Goal: Information Seeking & Learning: Learn about a topic

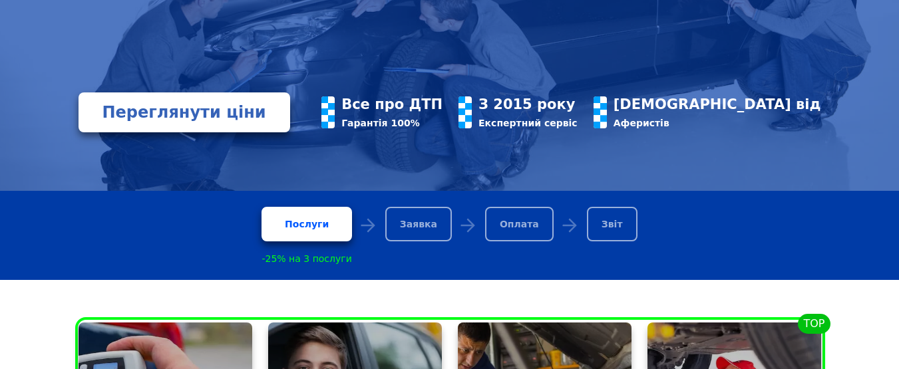
scroll to position [266, 0]
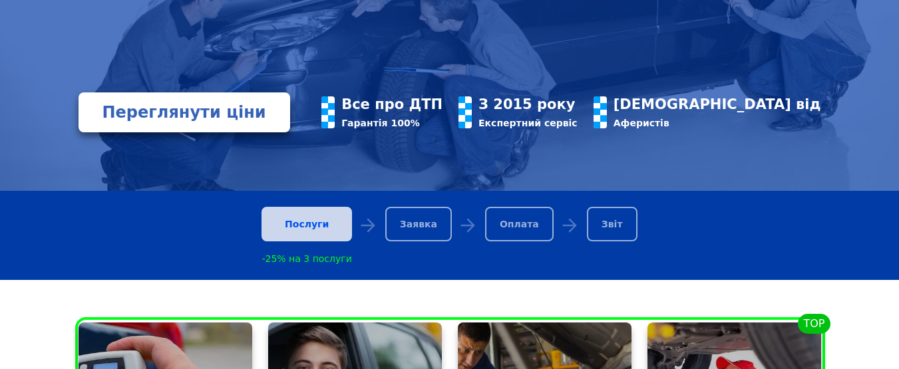
click at [307, 227] on div "Послуги" at bounding box center [306, 224] width 90 height 35
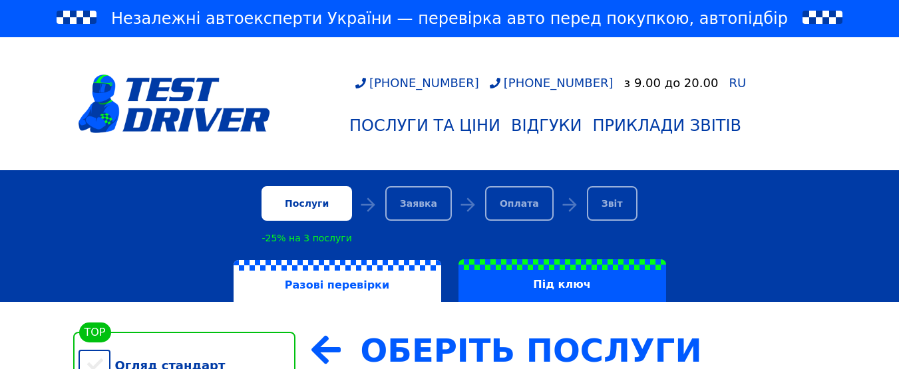
scroll to position [333, 0]
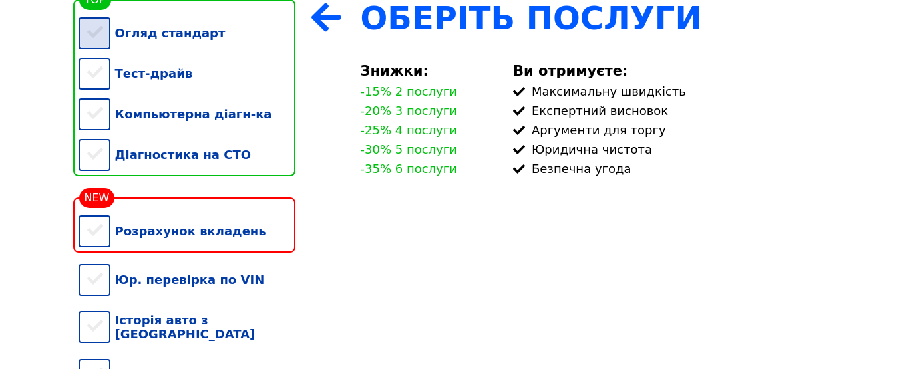
click at [100, 36] on div "Огляд стандарт" at bounding box center [186, 33] width 217 height 41
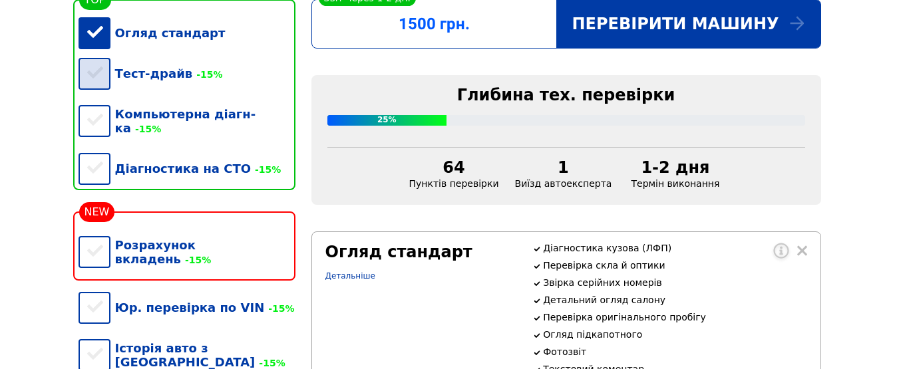
click at [99, 72] on div "Тест-драйв -15%" at bounding box center [186, 73] width 217 height 41
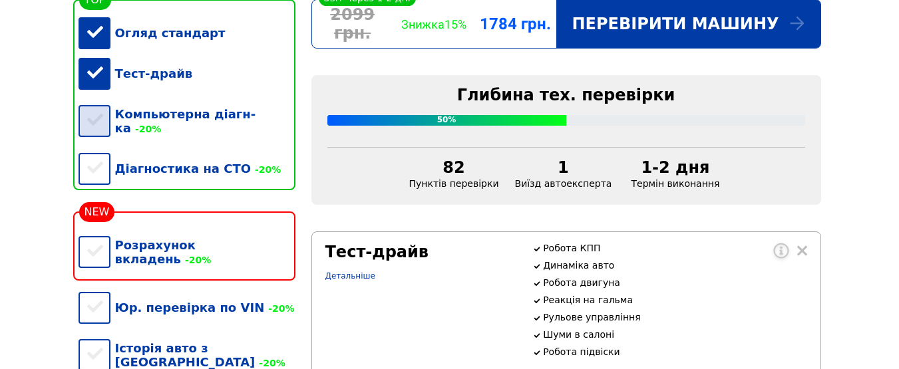
click at [97, 117] on div "Компьютерна діагн-ка -20%" at bounding box center [186, 121] width 217 height 55
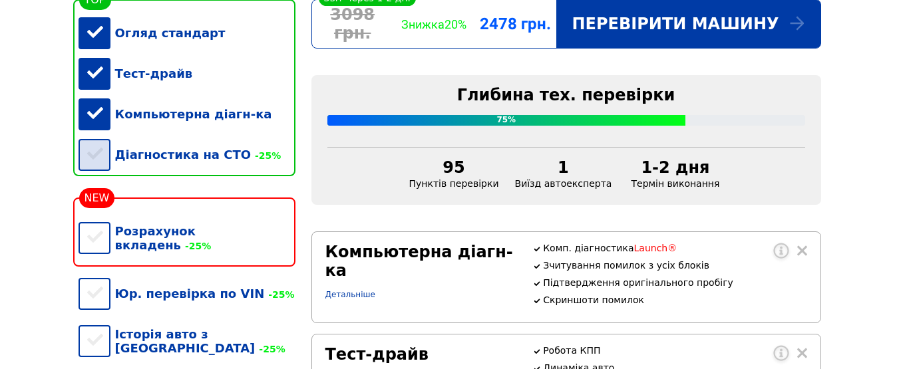
click at [101, 162] on div "Діагностика на СТО -25%" at bounding box center [186, 154] width 217 height 41
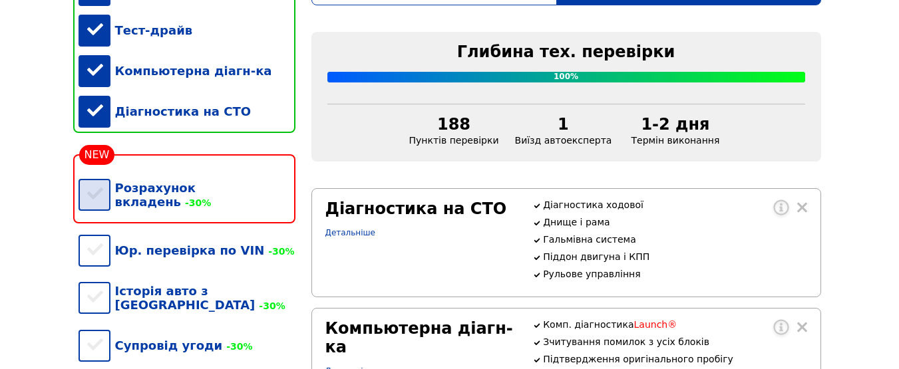
scroll to position [399, 0]
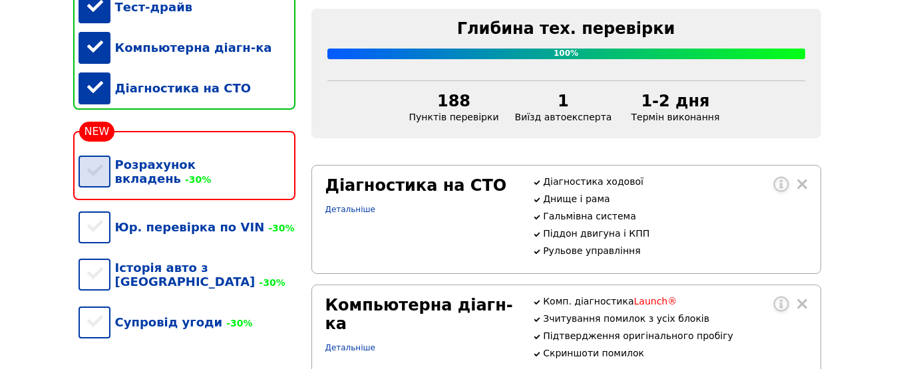
click at [89, 172] on div "Розрахунок вкладень -30%" at bounding box center [186, 171] width 217 height 55
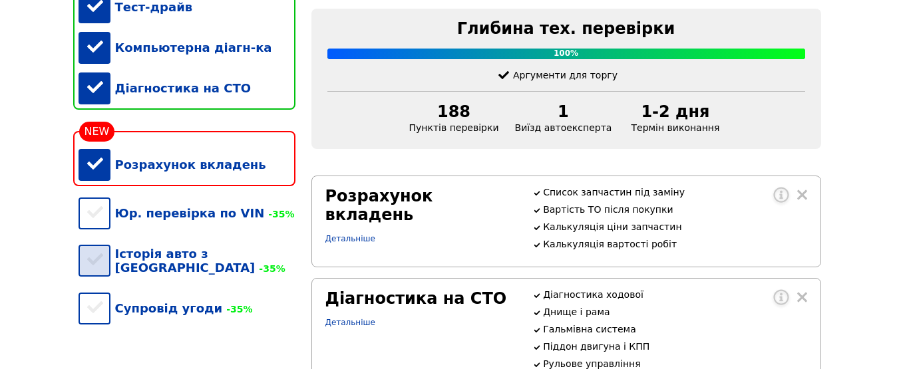
click at [95, 267] on div "Історія авто з [GEOGRAPHIC_DATA] -35%" at bounding box center [186, 260] width 217 height 55
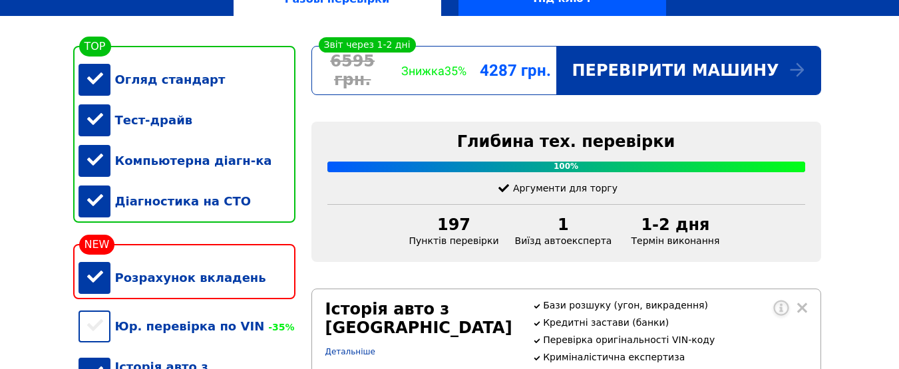
scroll to position [266, 0]
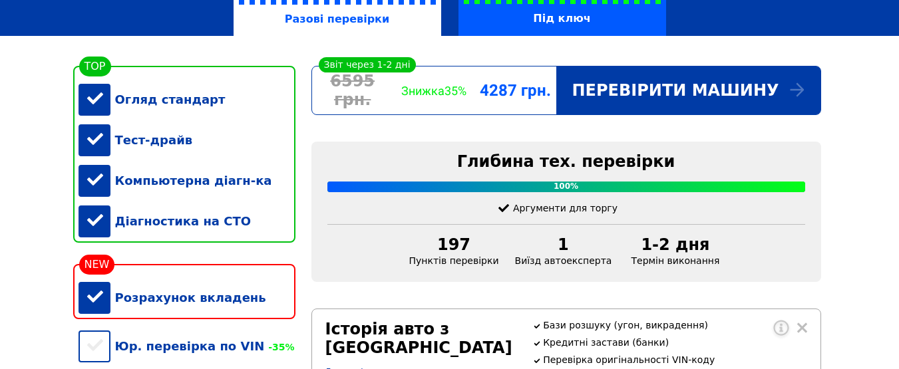
click at [89, 104] on div "Огляд стандарт" at bounding box center [186, 99] width 217 height 41
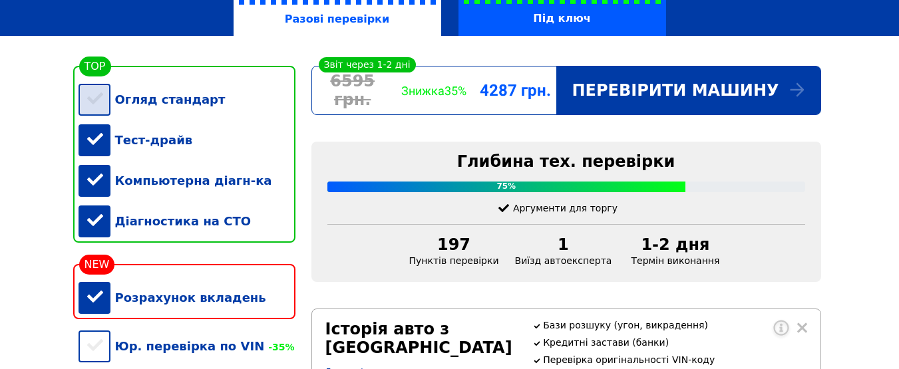
click at [90, 109] on div "Огляд стандарт" at bounding box center [186, 99] width 217 height 41
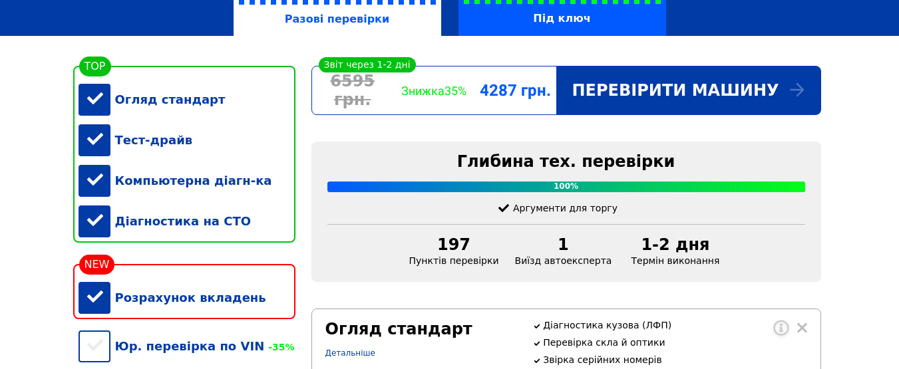
click at [93, 106] on div "Огляд стандарт" at bounding box center [186, 99] width 217 height 41
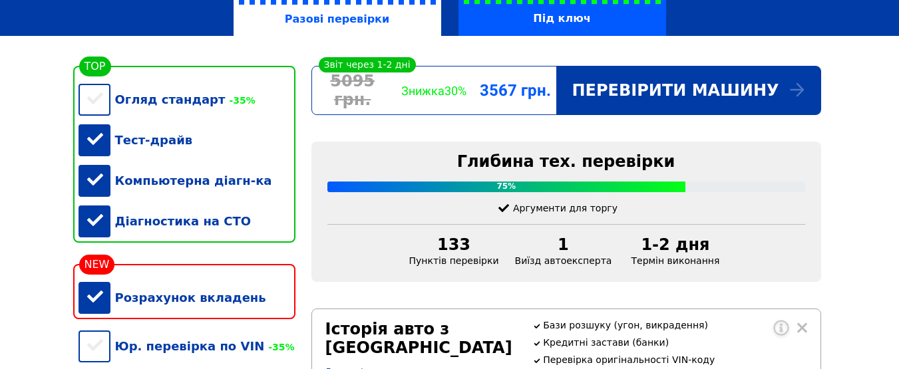
click at [99, 147] on div "Тест-драйв" at bounding box center [186, 140] width 217 height 41
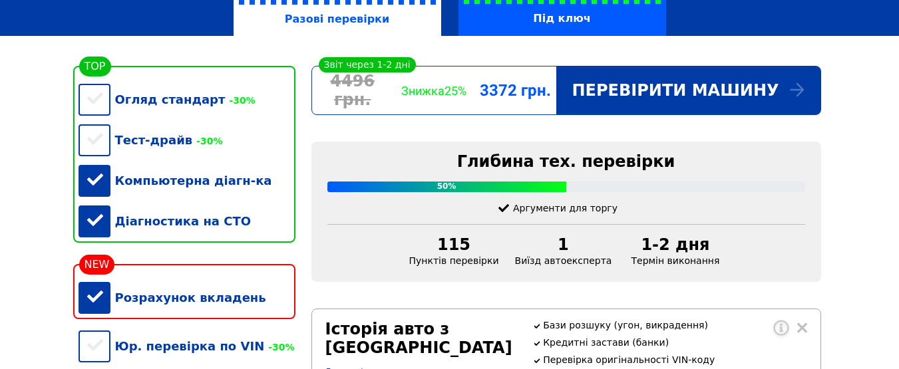
click at [98, 189] on div "Компьютерна діагн-ка" at bounding box center [186, 180] width 217 height 41
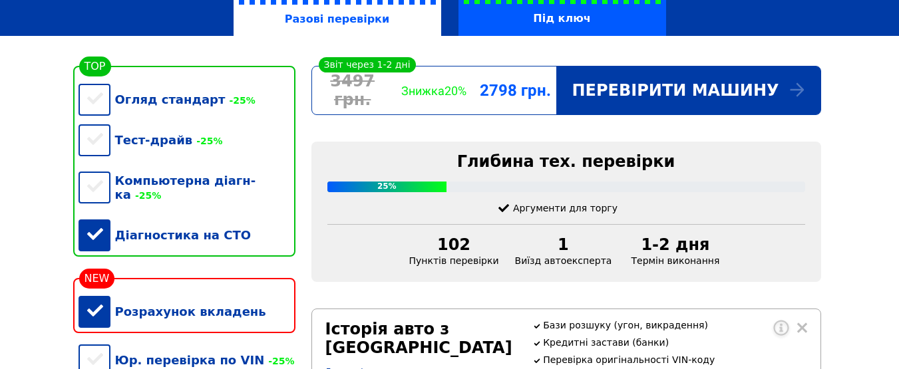
click at [94, 235] on div "Діагностика на СТО" at bounding box center [186, 235] width 217 height 41
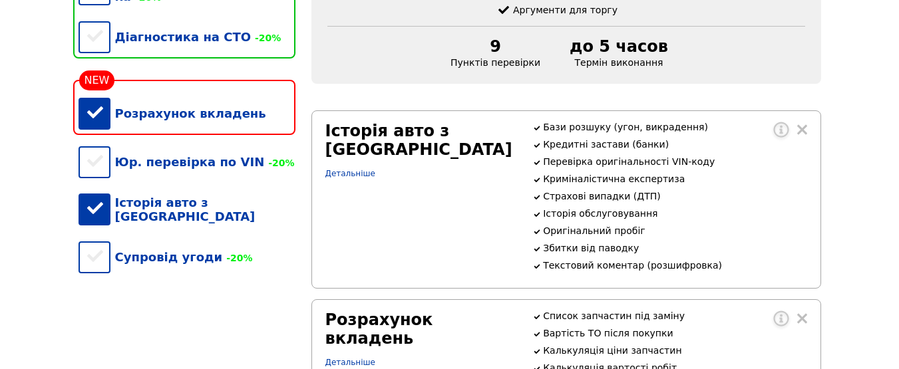
scroll to position [466, 0]
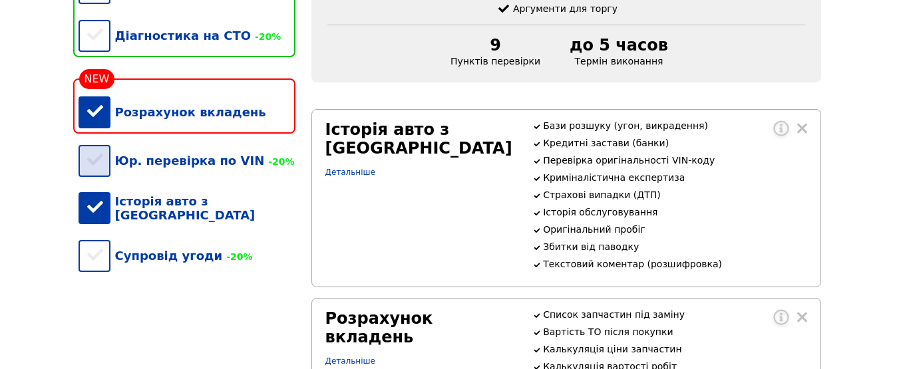
click at [93, 169] on div "Юр. перевірка по VIN -20%" at bounding box center [186, 160] width 217 height 41
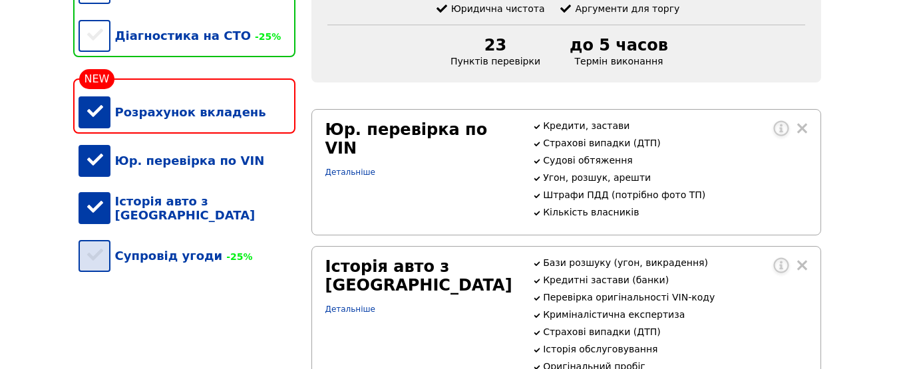
click at [92, 251] on div "Супровід угоди -25%" at bounding box center [186, 255] width 217 height 41
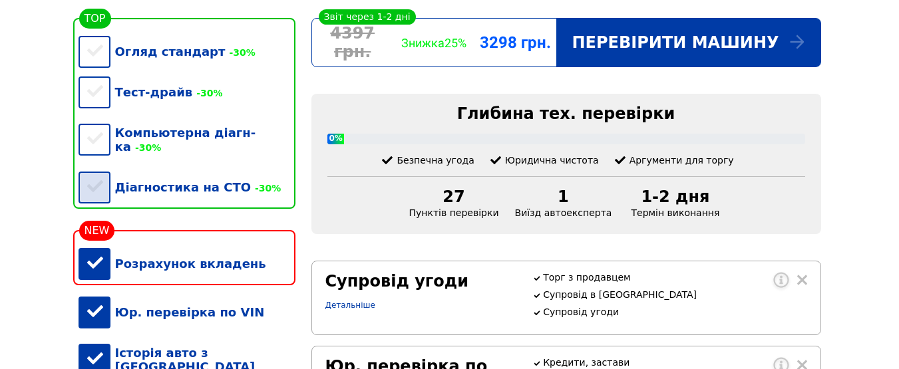
scroll to position [266, 0]
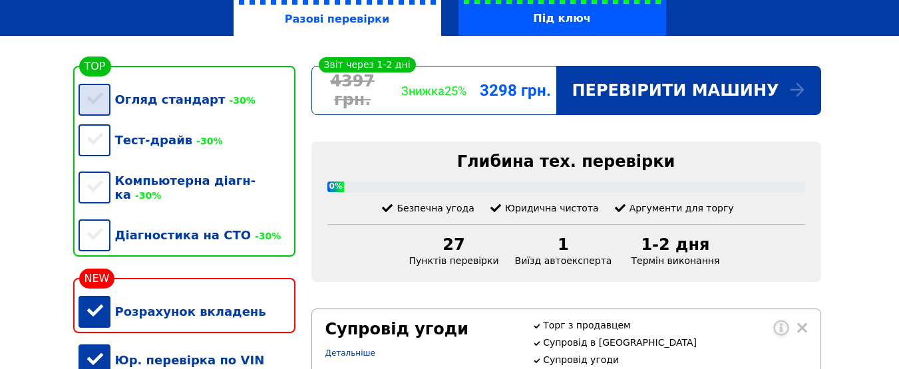
click at [104, 104] on div "Огляд стандарт -30%" at bounding box center [186, 99] width 217 height 41
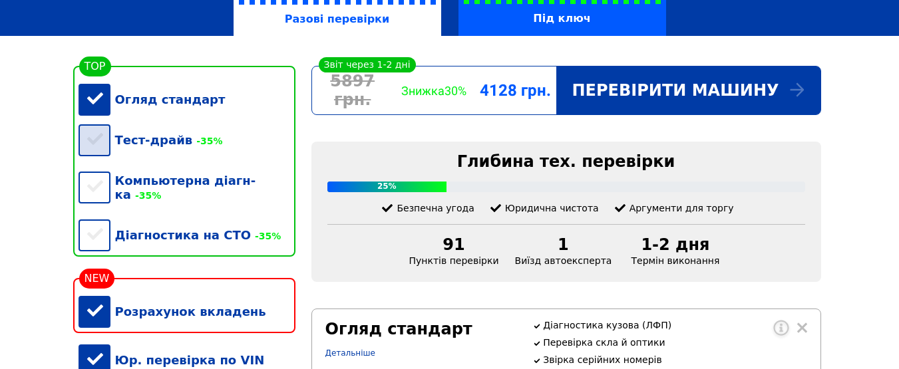
click at [94, 152] on div "Тест-драйв -35%" at bounding box center [186, 140] width 217 height 41
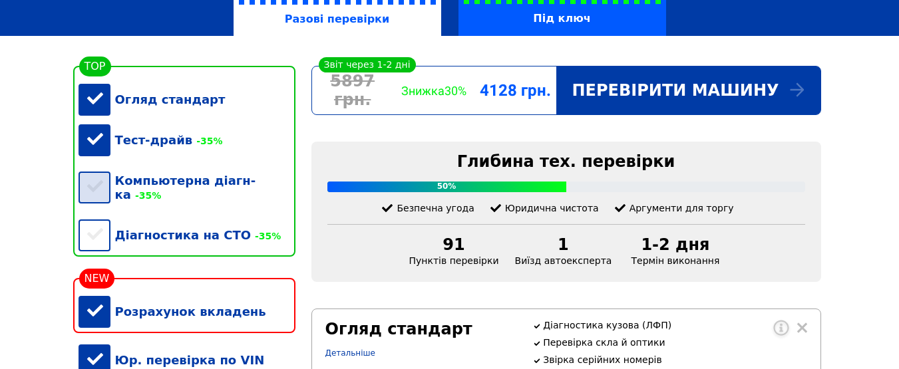
click at [96, 193] on div "Компьютерна діагн-ка -35%" at bounding box center [186, 187] width 217 height 55
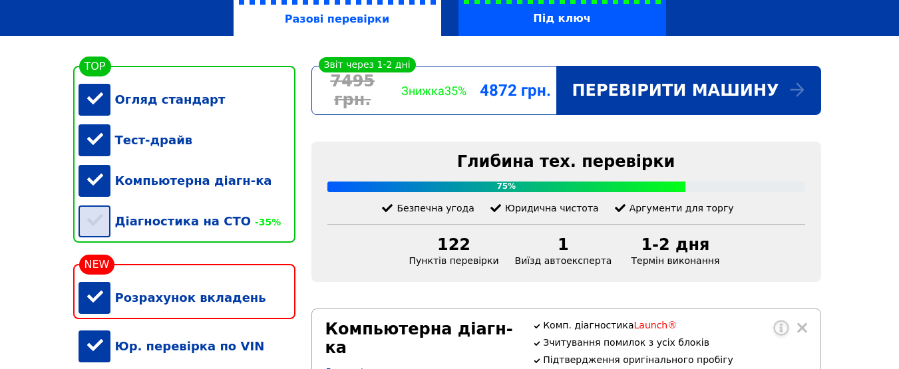
click at [95, 227] on div "Діагностика на СТО -35%" at bounding box center [186, 221] width 217 height 41
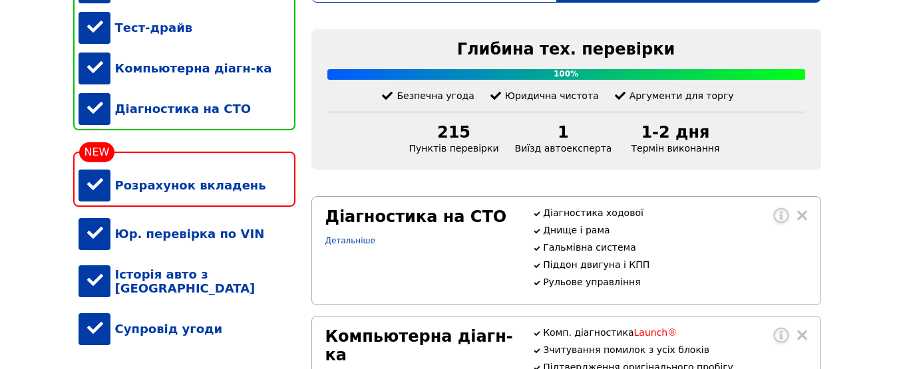
scroll to position [399, 0]
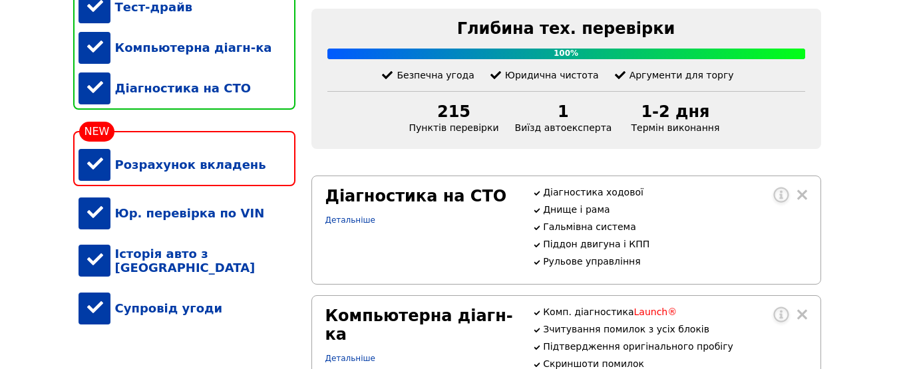
click at [96, 225] on div "Юр. перевірка по VIN" at bounding box center [186, 213] width 217 height 41
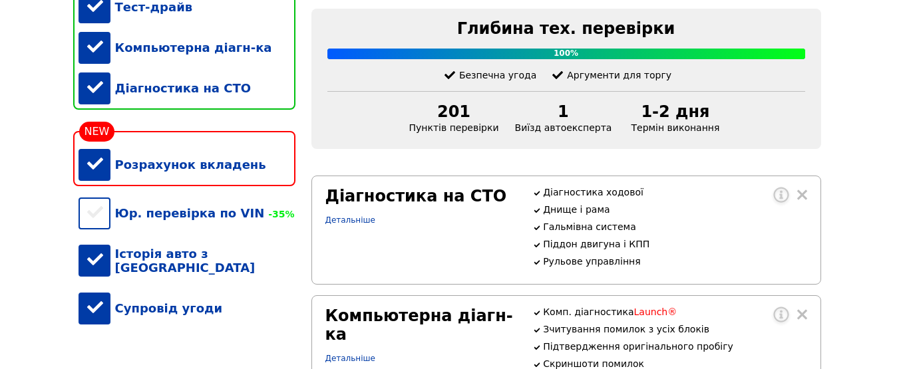
click at [96, 313] on div "Супровід угоди" at bounding box center [186, 308] width 217 height 41
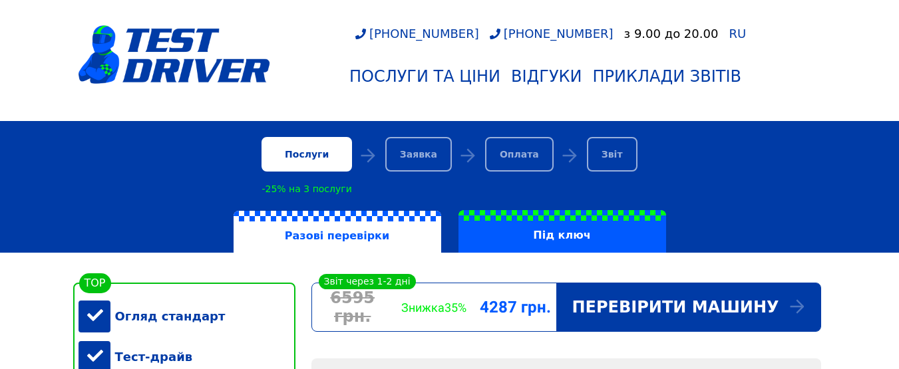
scroll to position [0, 0]
